Goal: Task Accomplishment & Management: Manage account settings

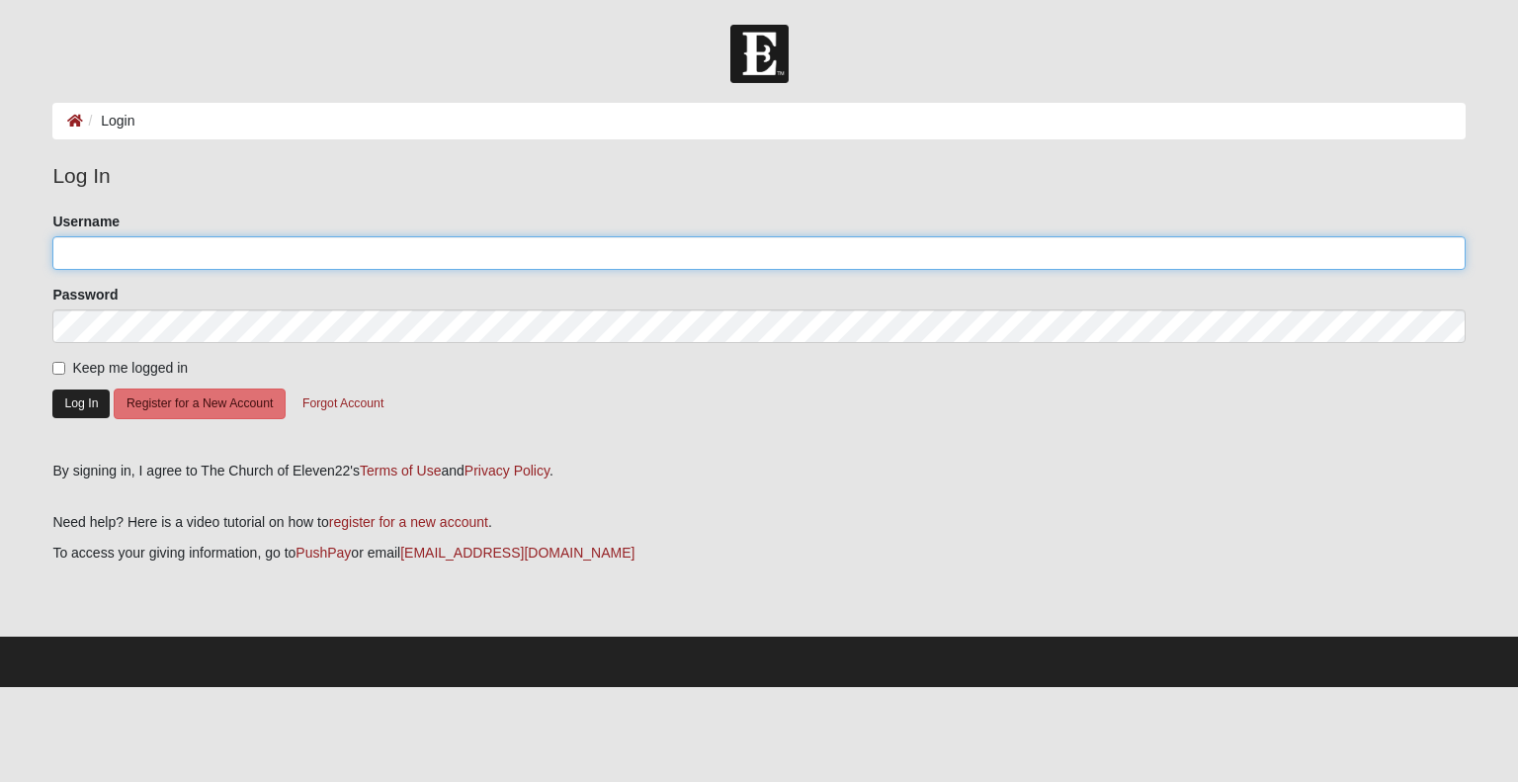
type input "lisa.tully@sbcglobal.net"
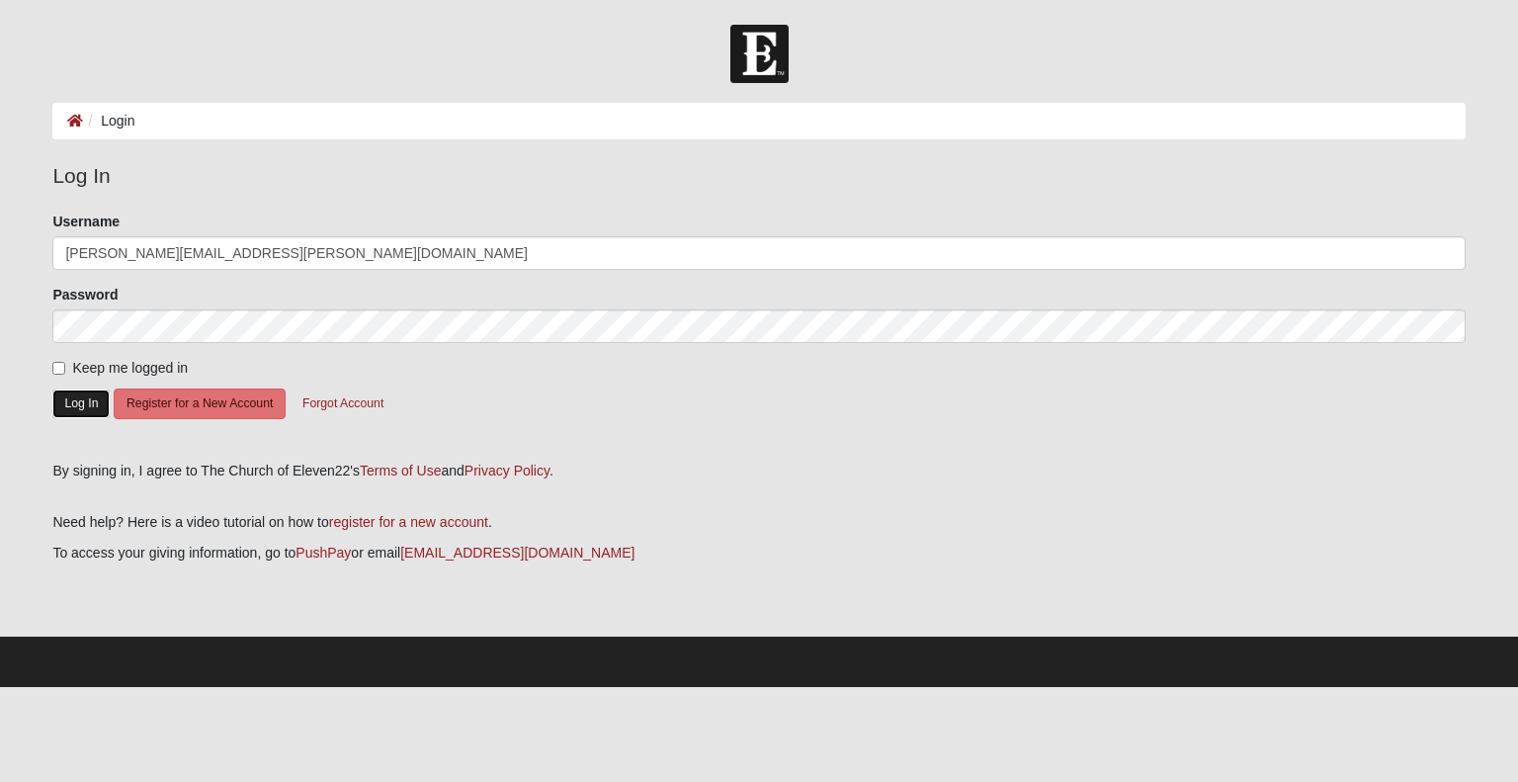
click at [91, 398] on button "Log In" at bounding box center [80, 403] width 57 height 29
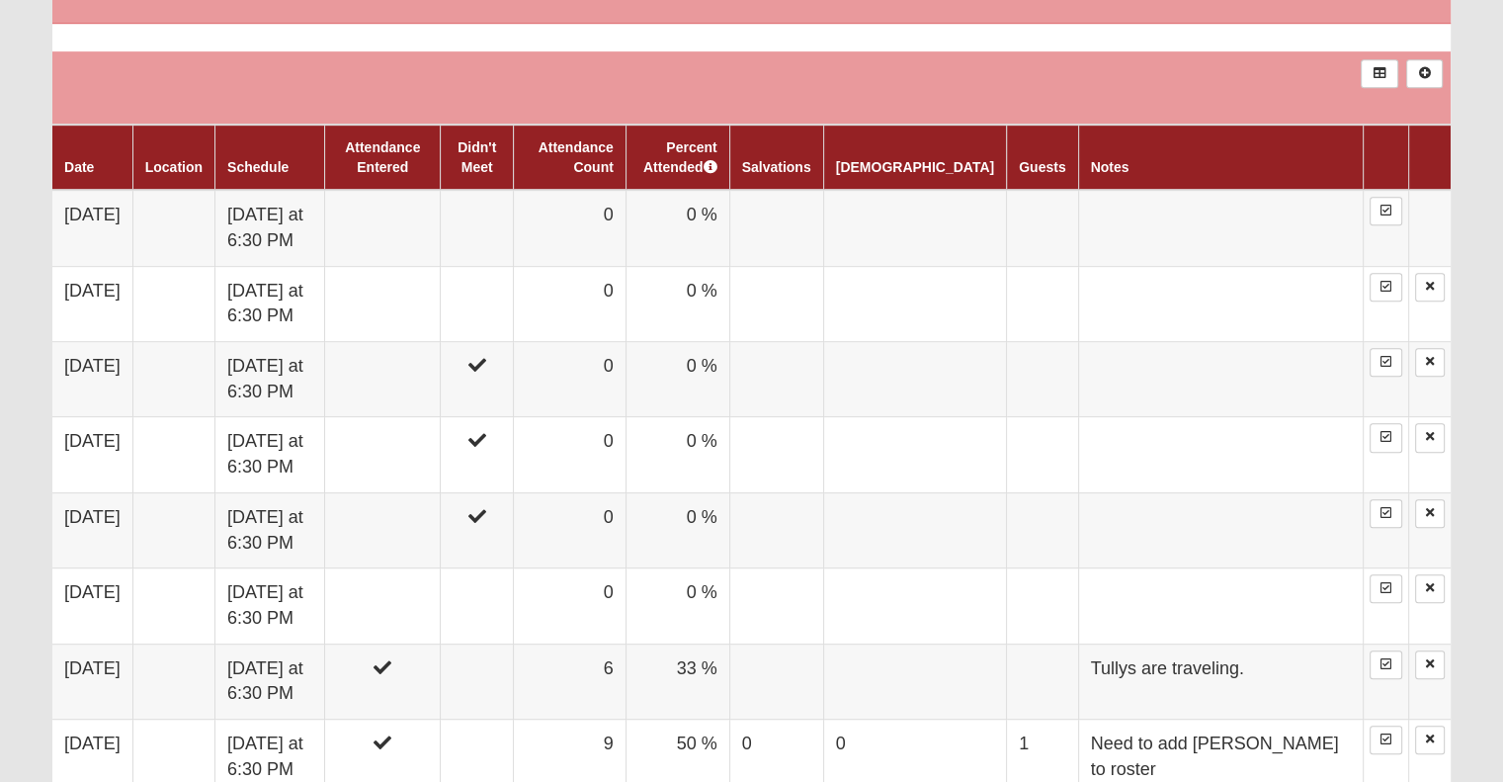
scroll to position [987, 0]
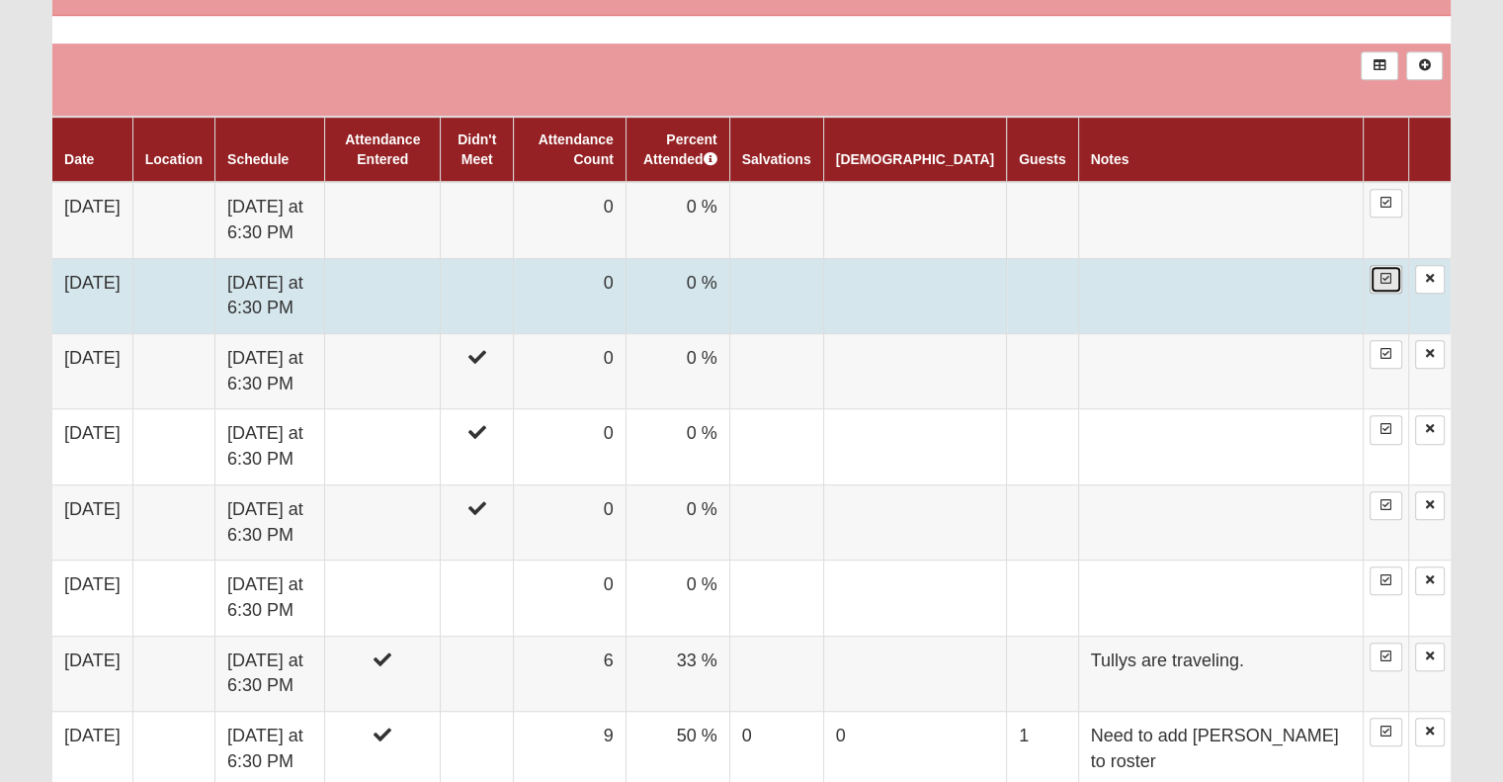
click at [1397, 270] on link at bounding box center [1386, 279] width 33 height 29
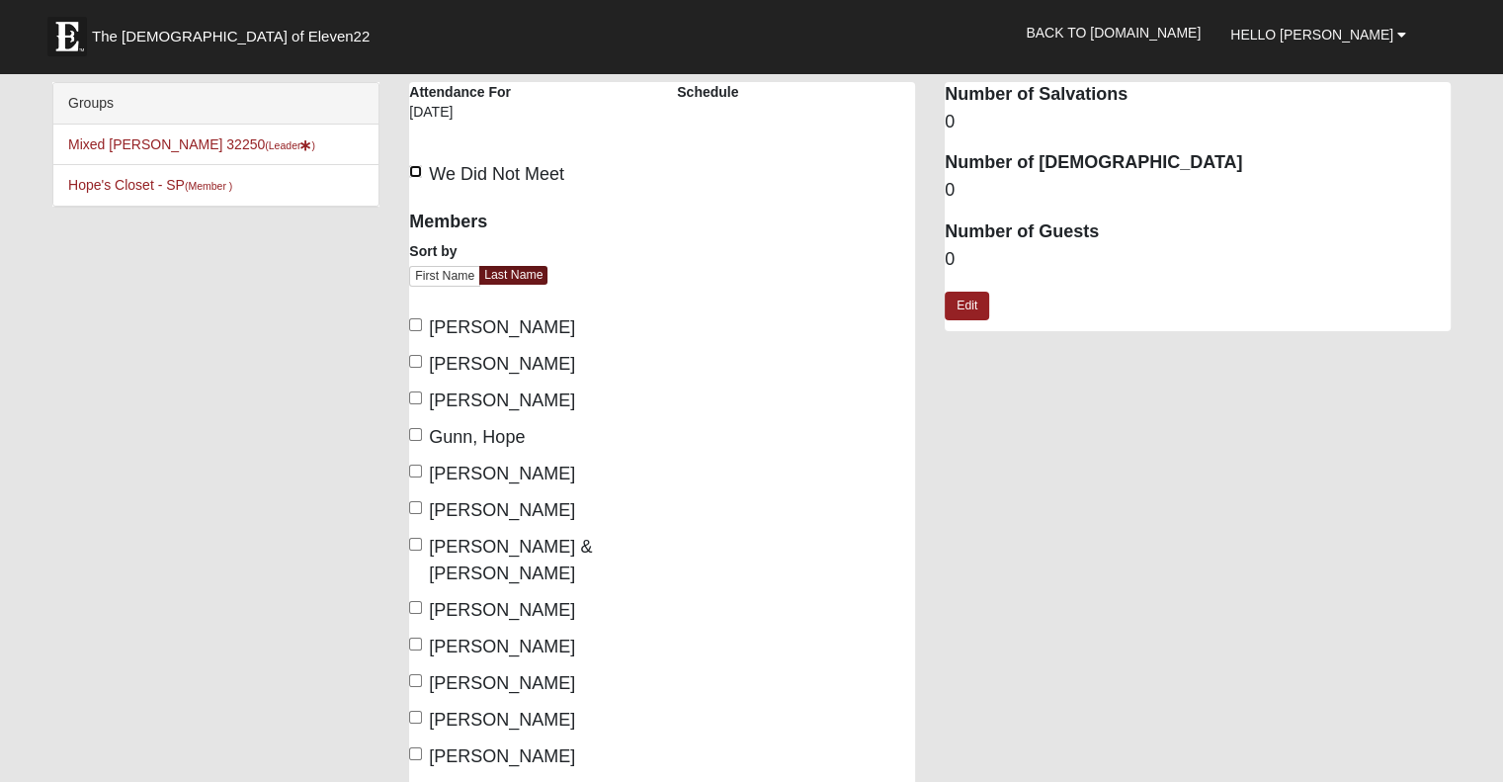
click at [421, 173] on input "We Did Not Meet" at bounding box center [415, 171] width 13 height 13
checkbox input "true"
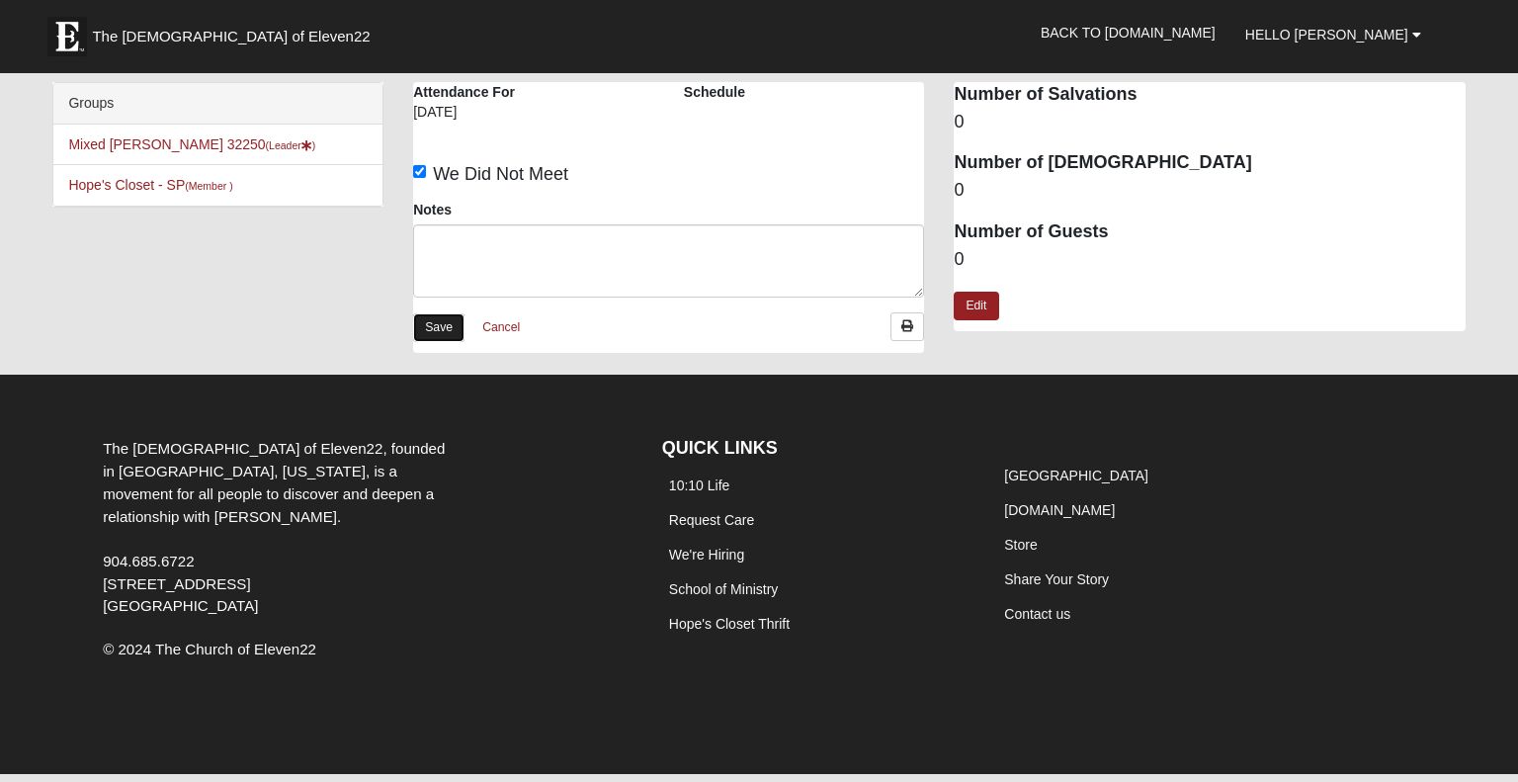
click at [438, 328] on link "Save" at bounding box center [438, 327] width 51 height 29
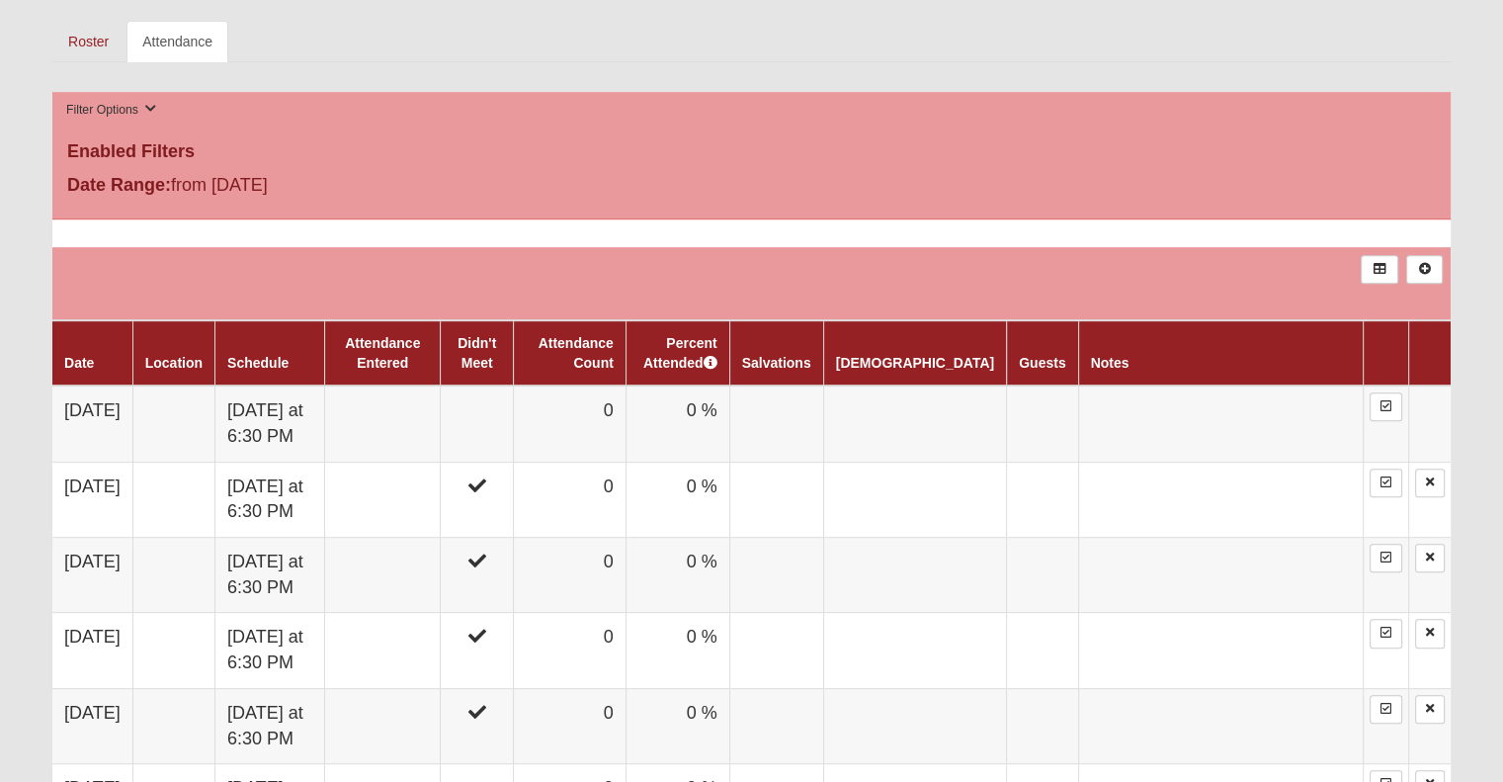
scroll to position [676, 0]
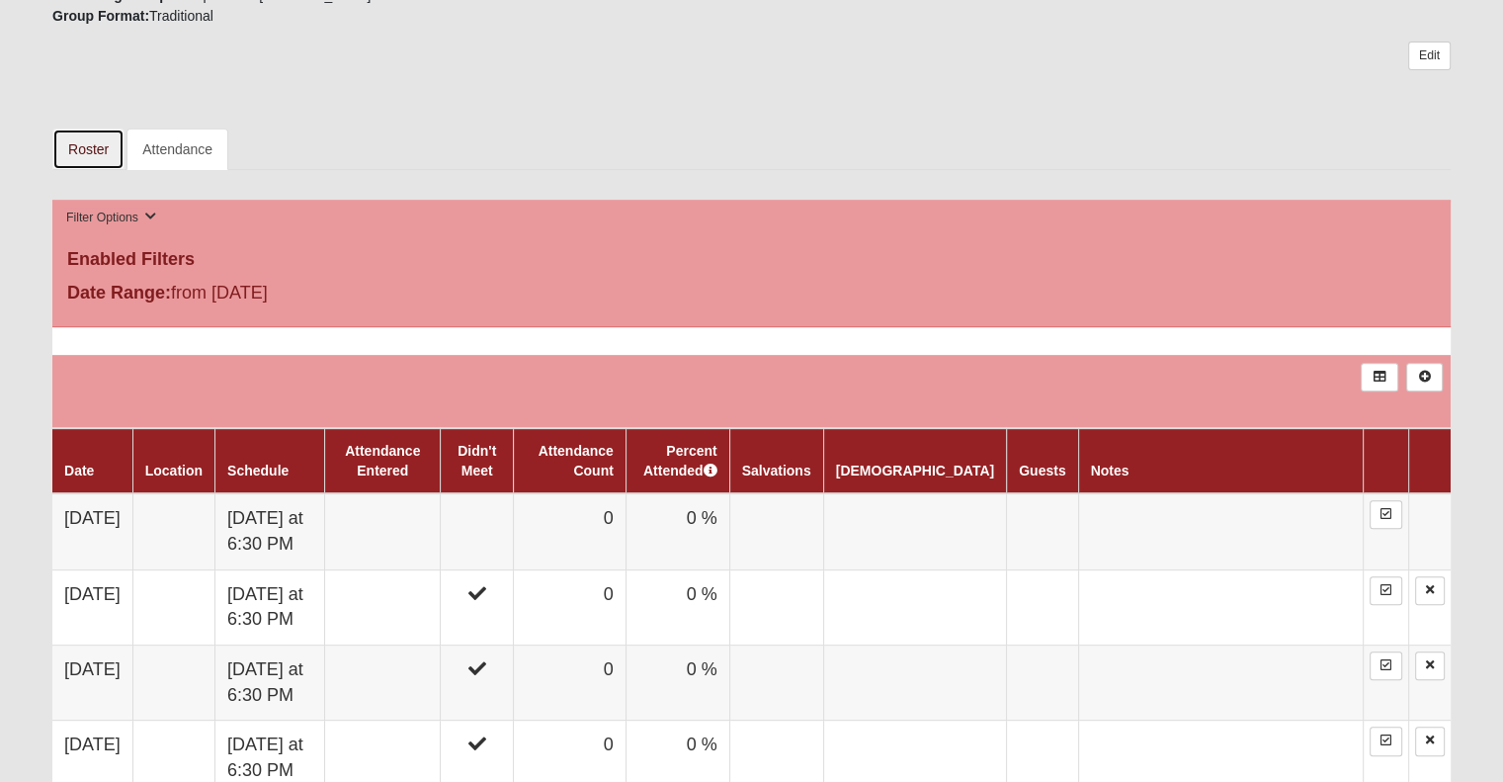
click at [104, 149] on link "Roster" at bounding box center [88, 149] width 72 height 42
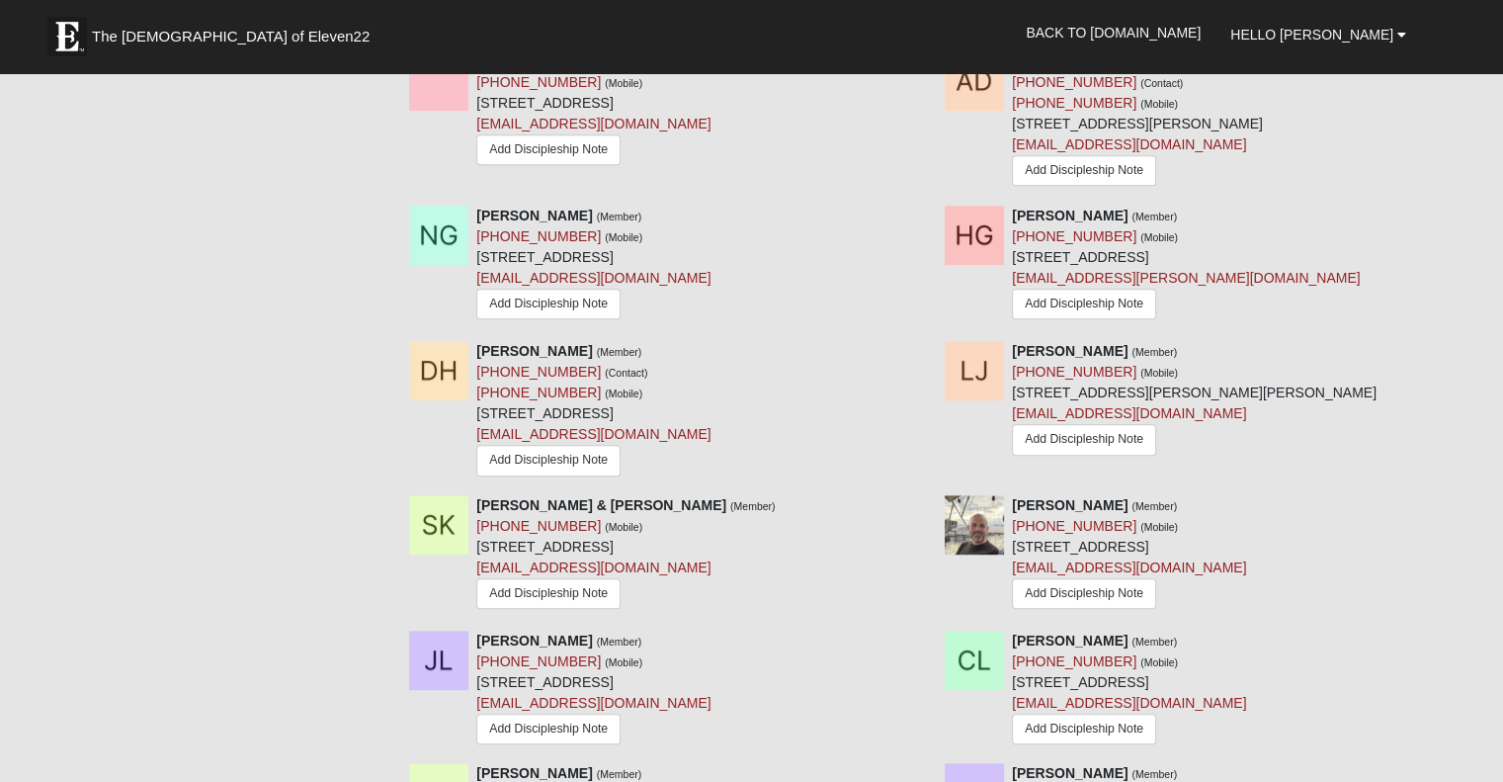
scroll to position [849, 0]
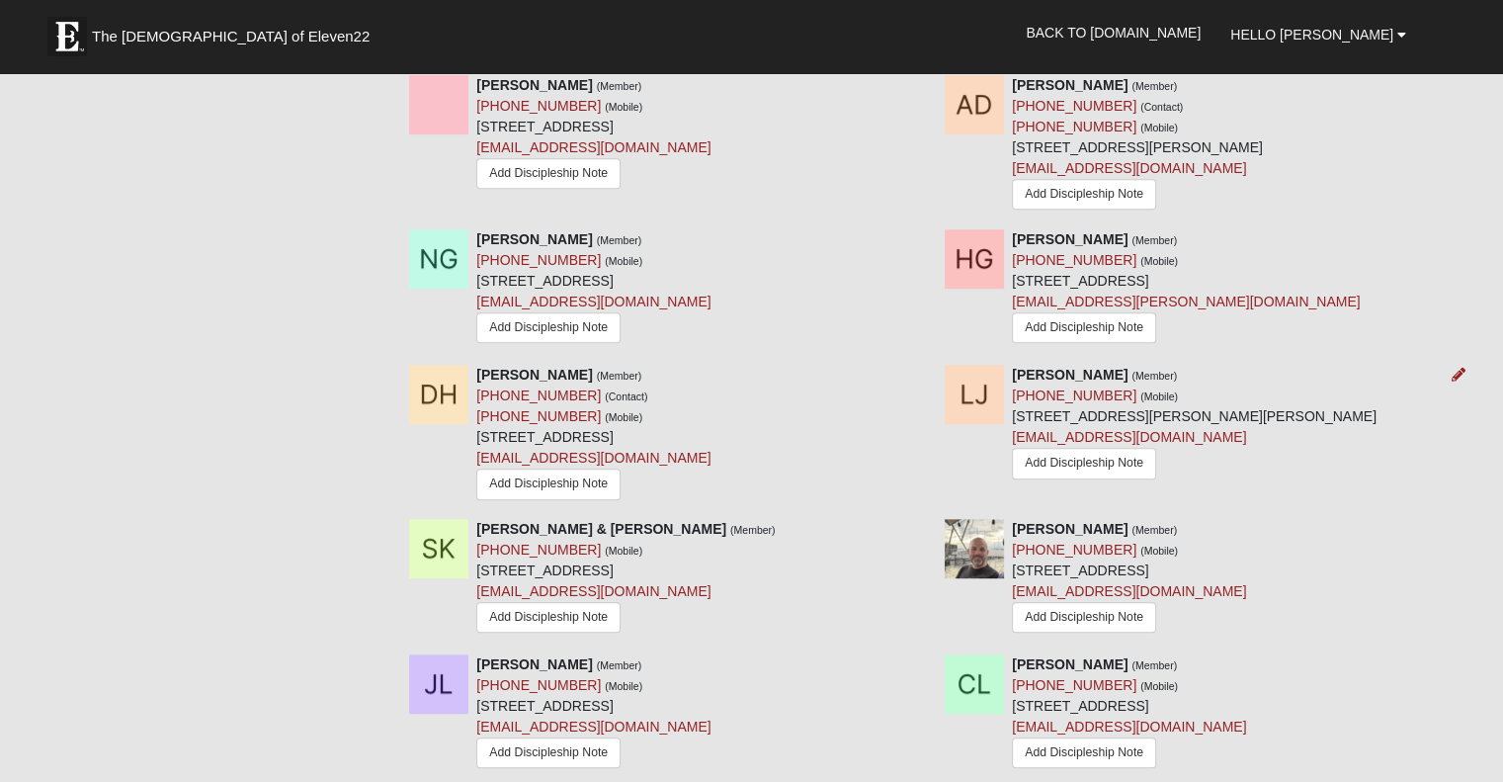
click at [971, 382] on img at bounding box center [974, 394] width 59 height 59
click at [1462, 373] on icon at bounding box center [1459, 375] width 14 height 14
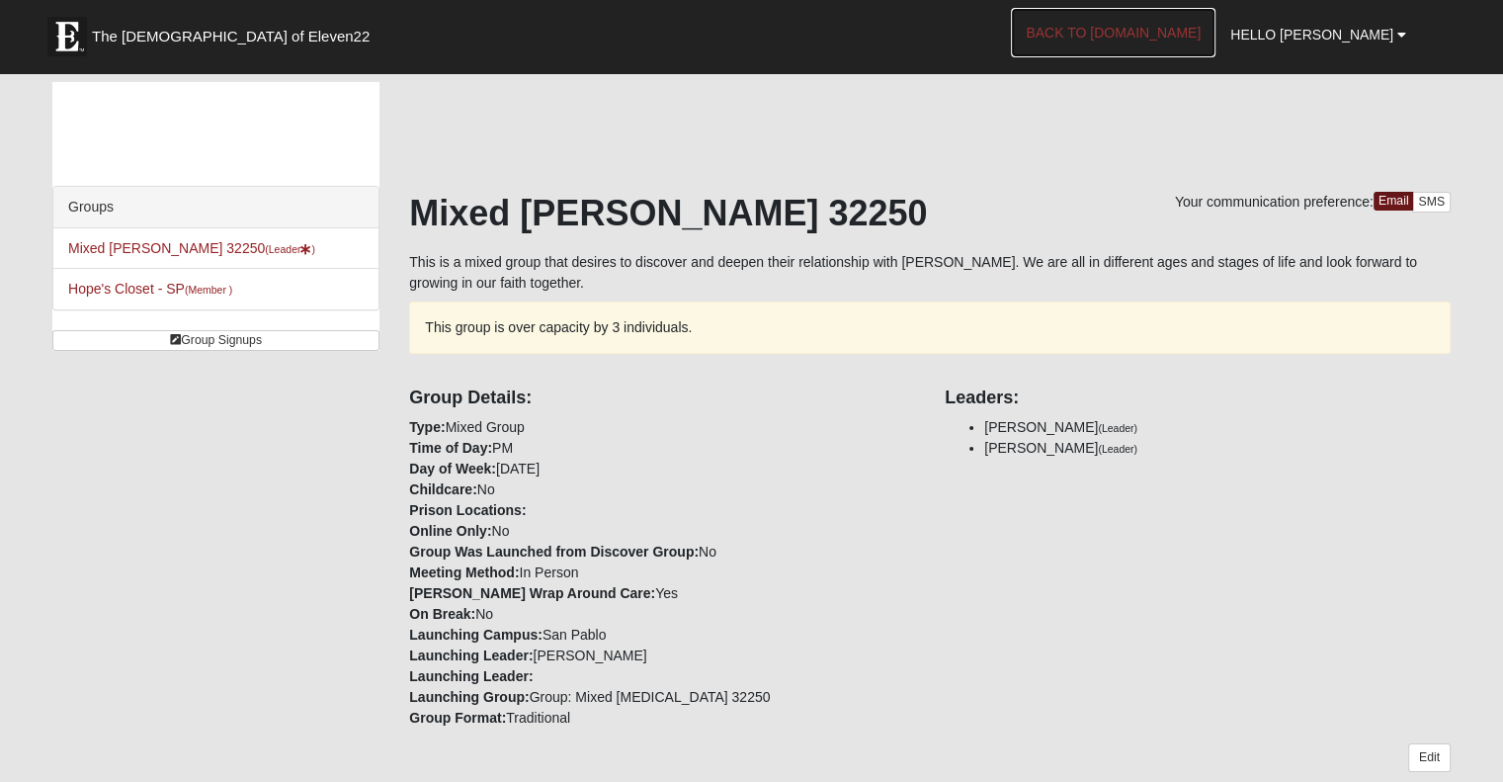
click at [1170, 28] on link "Back to [DOMAIN_NAME]" at bounding box center [1113, 32] width 205 height 49
